Goal: Ask a question: Seek information or help from site administrators or community

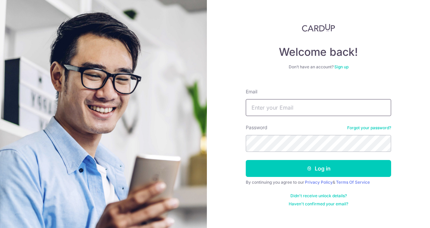
click at [313, 112] on input "Email" at bounding box center [319, 107] width 146 height 17
type input "[PERSON_NAME][EMAIL_ADDRESS][DOMAIN_NAME]"
click at [246, 160] on button "Log in" at bounding box center [319, 168] width 146 height 17
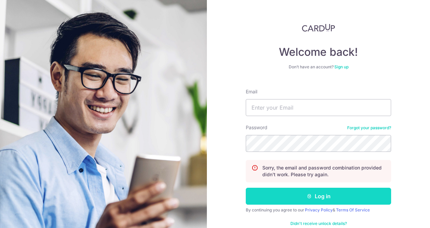
click at [295, 193] on button "Log in" at bounding box center [319, 196] width 146 height 17
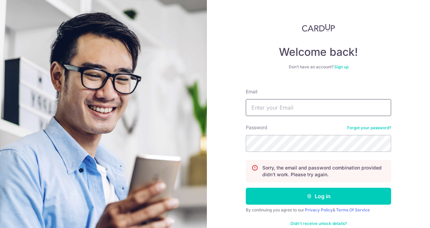
click at [290, 109] on input "Email" at bounding box center [319, 107] width 146 height 17
type input "[PERSON_NAME][EMAIL_ADDRESS][DOMAIN_NAME]"
click at [246, 188] on button "Log in" at bounding box center [319, 196] width 146 height 17
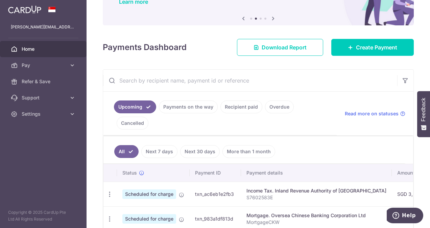
scroll to position [61, 0]
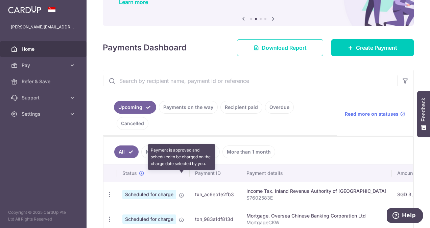
click at [182, 193] on icon at bounding box center [181, 195] width 5 height 5
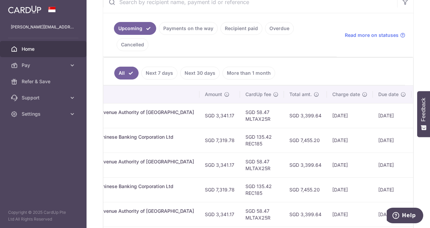
scroll to position [0, 221]
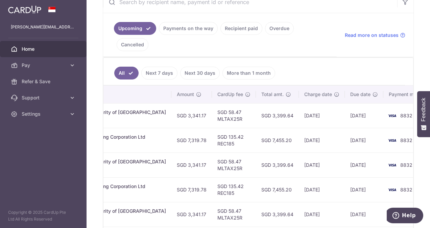
click at [386, 112] on img at bounding box center [393, 116] width 14 height 8
click at [72, 97] on icon at bounding box center [72, 97] width 7 height 7
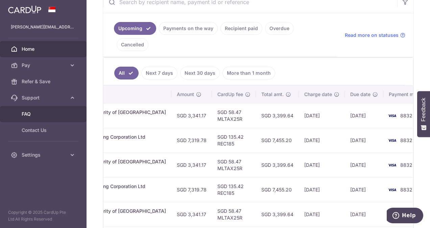
click at [47, 110] on link "FAQ" at bounding box center [43, 114] width 87 height 16
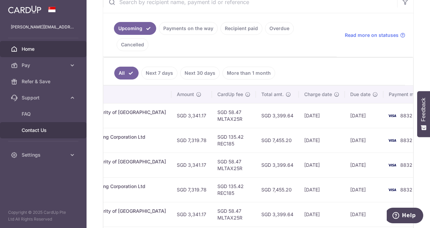
click at [48, 125] on link "Contact Us" at bounding box center [43, 130] width 87 height 16
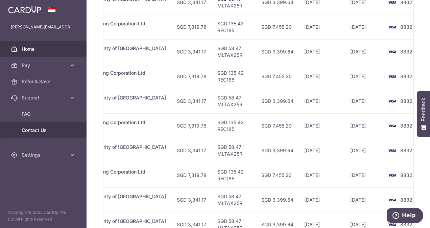
scroll to position [253, 0]
click at [360, 163] on td "[DATE]" at bounding box center [364, 175] width 39 height 25
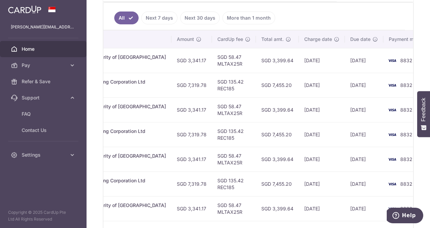
scroll to position [196, 0]
